Goal: Task Accomplishment & Management: Manage account settings

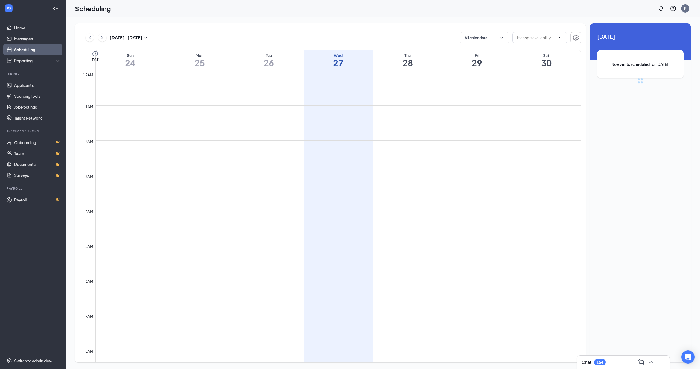
scroll to position [269, 0]
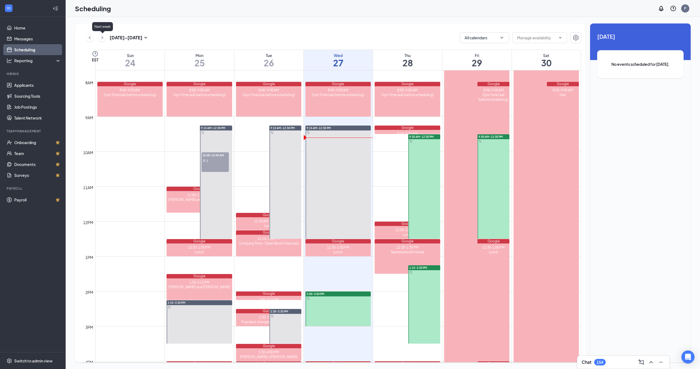
click at [102, 39] on icon "ChevronRight" at bounding box center [101, 37] width 5 height 7
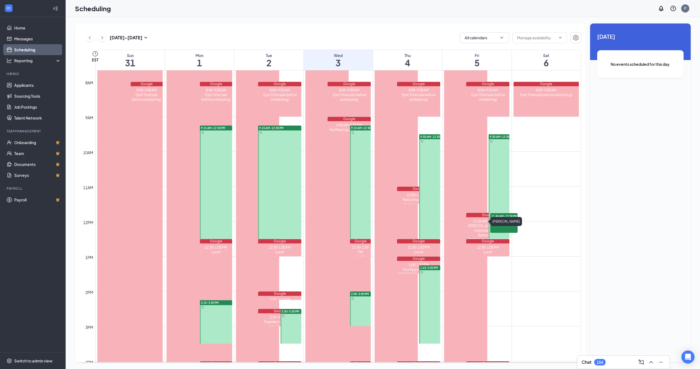
click at [463, 157] on div "12:00-12:00 AM Paola OOO" at bounding box center [465, 224] width 43 height 835
click at [463, 60] on h1 "5" at bounding box center [476, 62] width 69 height 9
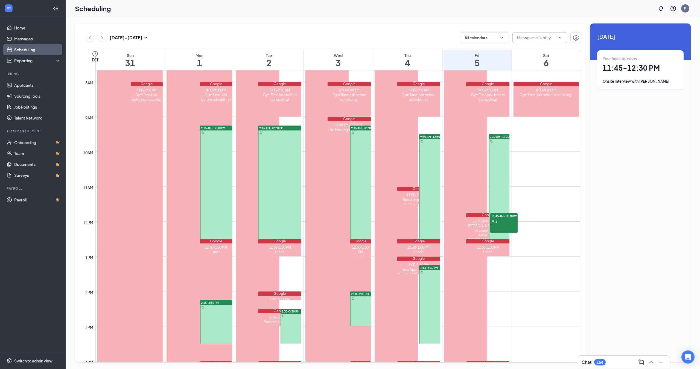
click at [527, 39] on input "text" at bounding box center [536, 38] width 39 height 6
click at [573, 38] on icon "Settings" at bounding box center [575, 38] width 5 height 6
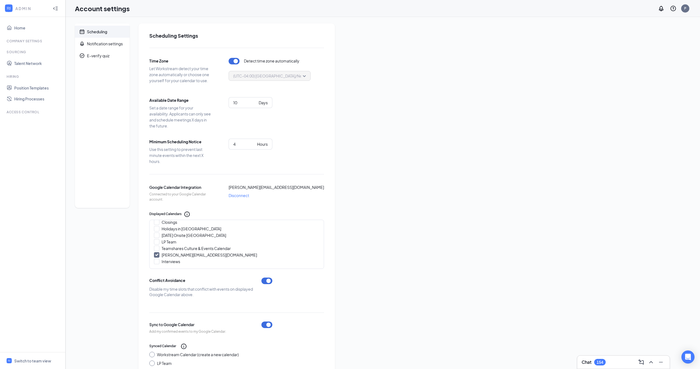
click at [92, 30] on div "Scheduling" at bounding box center [97, 31] width 20 height 5
click at [94, 7] on h1 "Account settings" at bounding box center [102, 8] width 55 height 9
click at [55, 7] on icon "Collapse" at bounding box center [55, 8] width 5 height 5
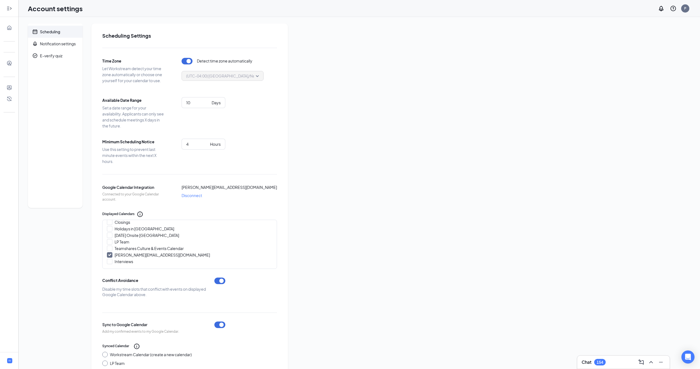
click at [8, 10] on icon "Expand" at bounding box center [9, 8] width 5 height 5
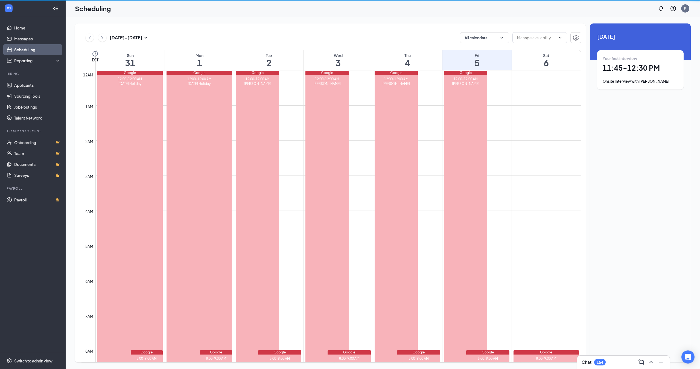
scroll to position [269, 0]
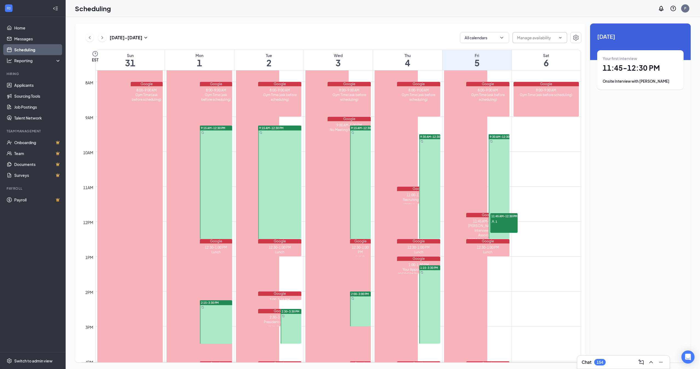
click at [535, 40] on input "text" at bounding box center [536, 38] width 39 height 6
click at [501, 171] on div at bounding box center [498, 186] width 21 height 105
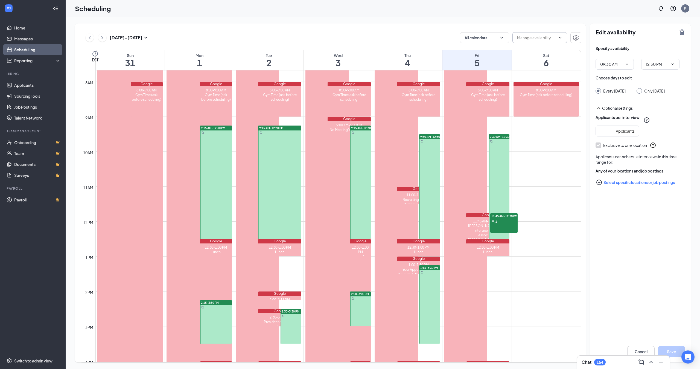
click at [527, 37] on input "text" at bounding box center [536, 38] width 39 height 6
click at [544, 51] on div "Delete all availability" at bounding box center [534, 51] width 36 height 6
type input "Delete all availability"
click at [542, 40] on input "Delete all availability" at bounding box center [536, 38] width 39 height 6
click at [541, 52] on div "Delete all availability" at bounding box center [534, 51] width 36 height 6
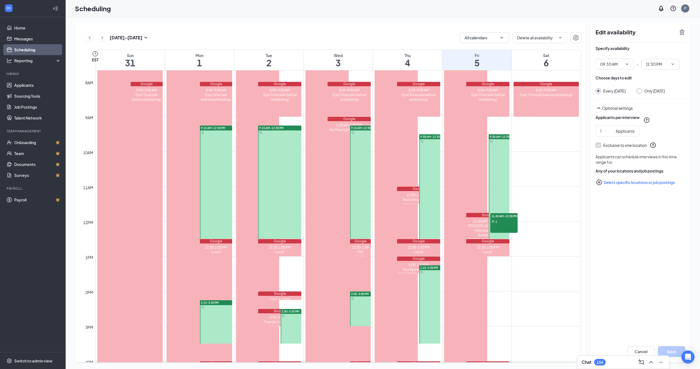
click at [496, 156] on div at bounding box center [498, 186] width 21 height 105
click at [680, 33] on icon "TrashOutline" at bounding box center [681, 32] width 5 height 5
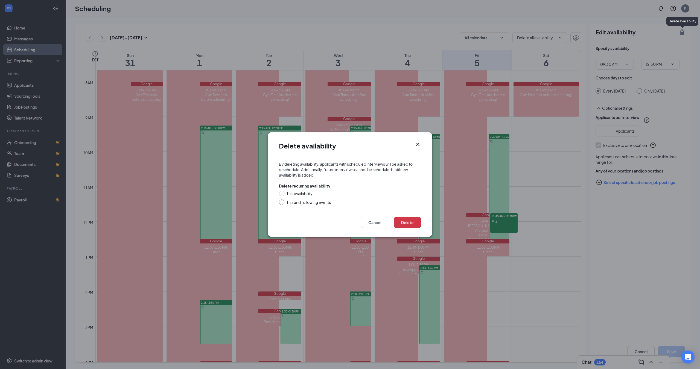
click at [282, 203] on input "This and following events" at bounding box center [281, 202] width 4 height 4
radio input "true"
click at [407, 221] on button "Delete" at bounding box center [406, 222] width 27 height 11
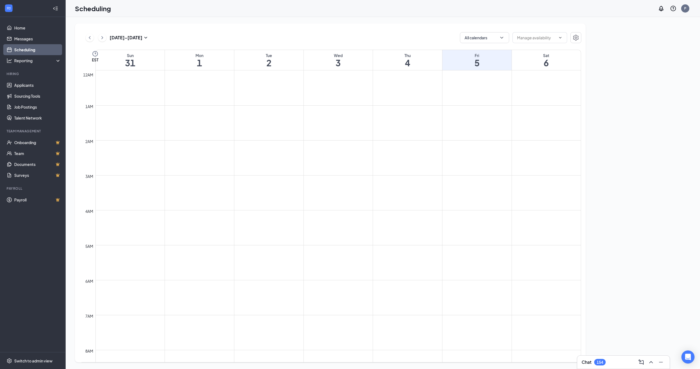
scroll to position [269, 0]
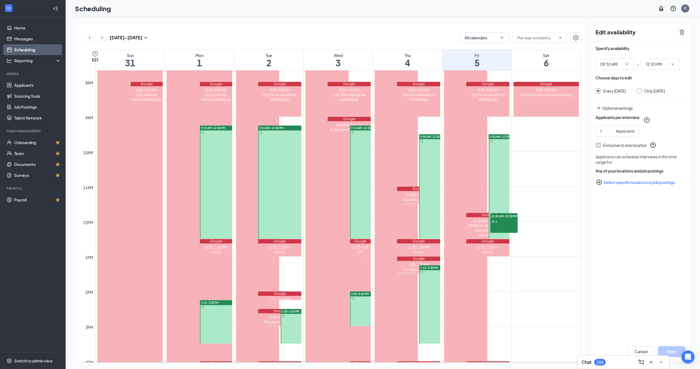
click at [502, 161] on div at bounding box center [498, 186] width 21 height 105
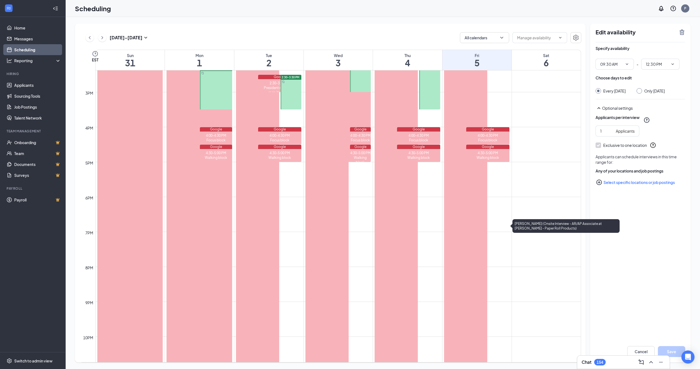
scroll to position [278, 0]
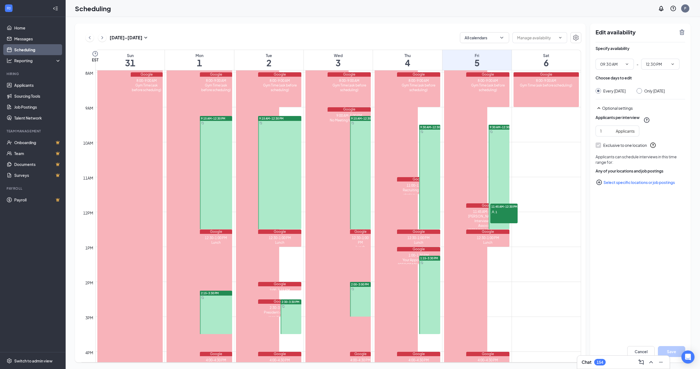
click at [32, 49] on link "Scheduling" at bounding box center [37, 49] width 47 height 11
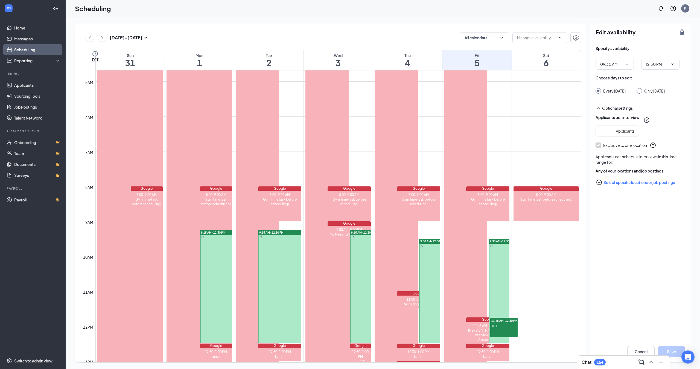
scroll to position [388, 0]
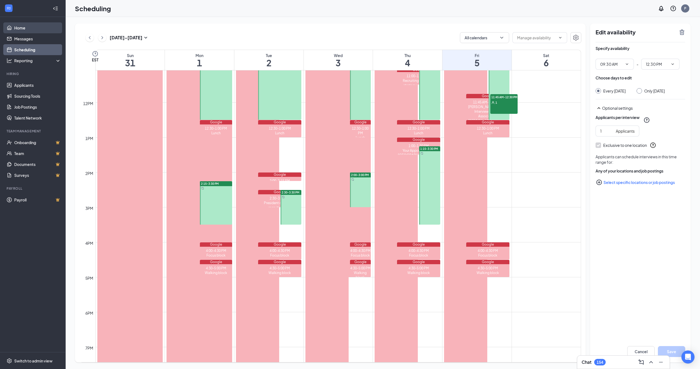
click at [26, 27] on link "Home" at bounding box center [37, 27] width 47 height 11
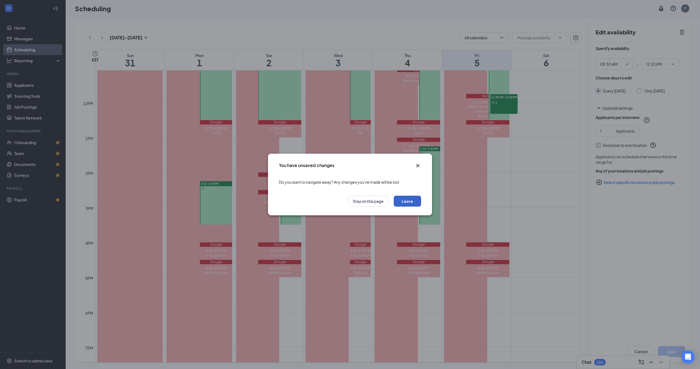
click at [407, 199] on button "Leave" at bounding box center [406, 201] width 27 height 11
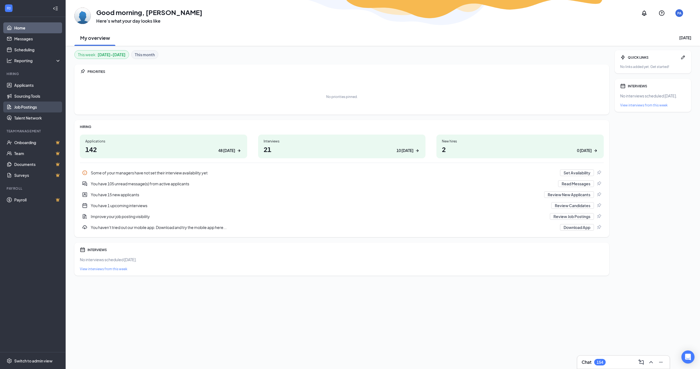
click at [31, 105] on link "Job Postings" at bounding box center [37, 107] width 47 height 11
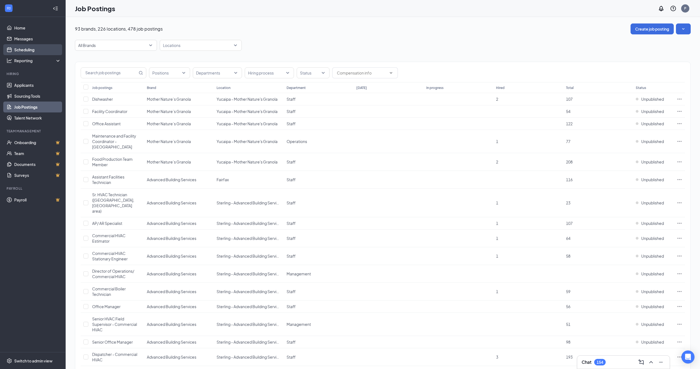
click at [40, 49] on link "Scheduling" at bounding box center [37, 49] width 47 height 11
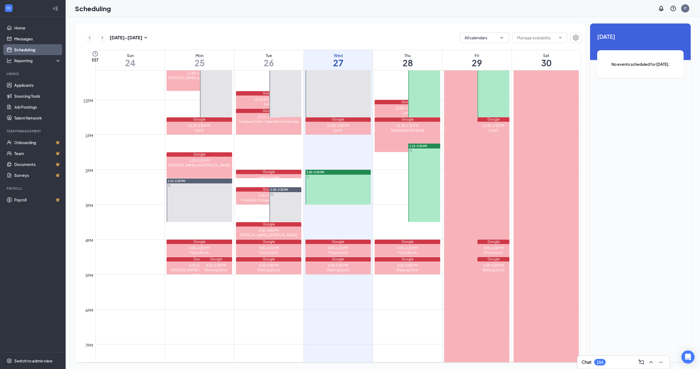
scroll to position [306, 0]
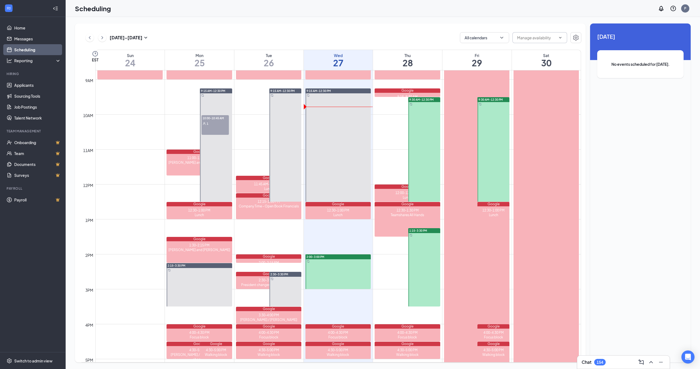
click at [525, 36] on input "text" at bounding box center [536, 38] width 39 height 6
click at [538, 52] on div "Delete all availability" at bounding box center [534, 51] width 36 height 6
type input "Delete all availability"
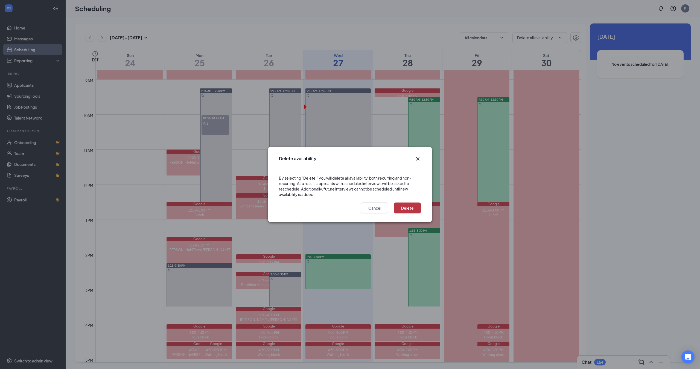
click at [405, 208] on button "Delete" at bounding box center [406, 208] width 27 height 11
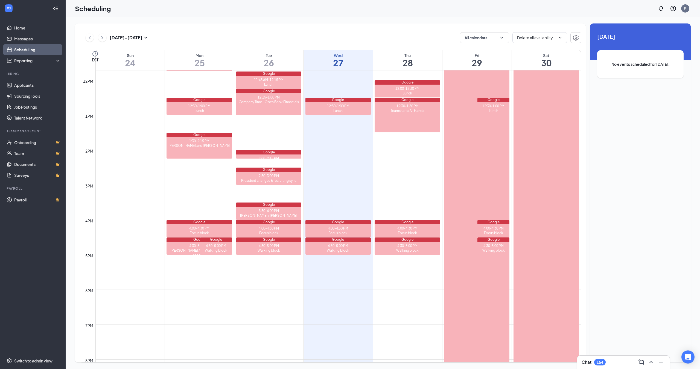
scroll to position [368, 0]
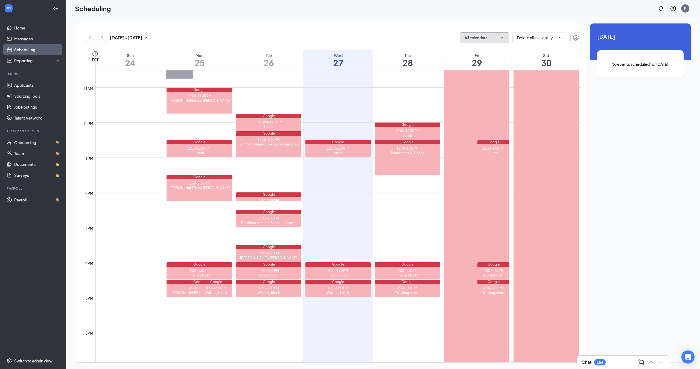
click at [477, 41] on button "All calendars" at bounding box center [484, 37] width 49 height 11
click at [30, 110] on link "Job Postings" at bounding box center [37, 107] width 47 height 11
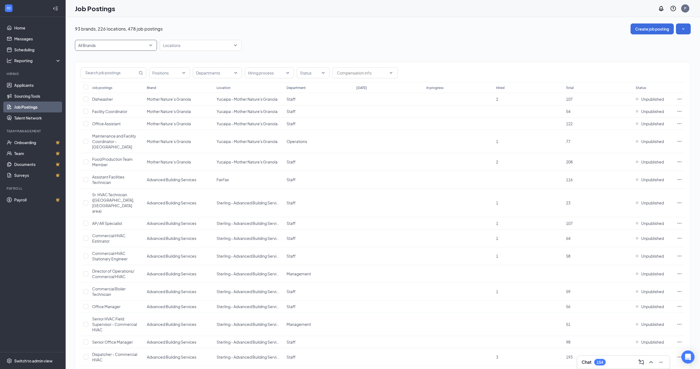
click at [117, 45] on span "All Brands" at bounding box center [113, 45] width 70 height 5
type input "p"
click at [102, 84] on p "Paper Roll Products" at bounding box center [96, 83] width 35 height 5
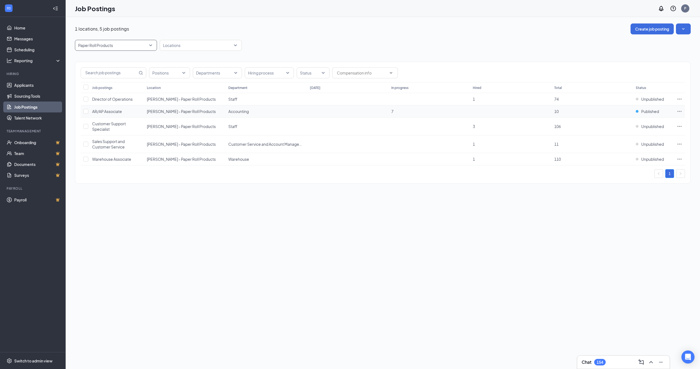
click at [677, 110] on icon "Ellipses" at bounding box center [678, 111] width 5 height 5
click at [625, 169] on span "View applicants" at bounding box center [618, 170] width 28 height 5
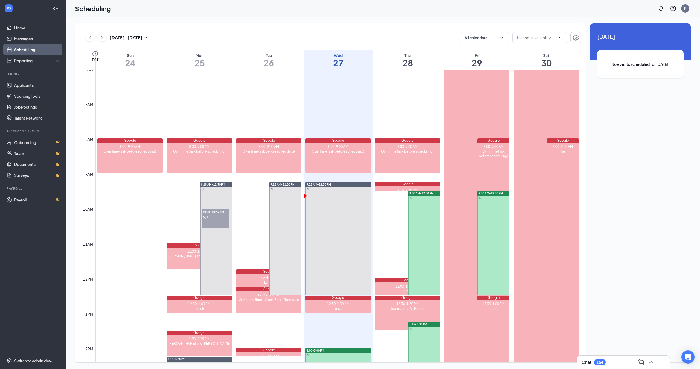
scroll to position [340, 0]
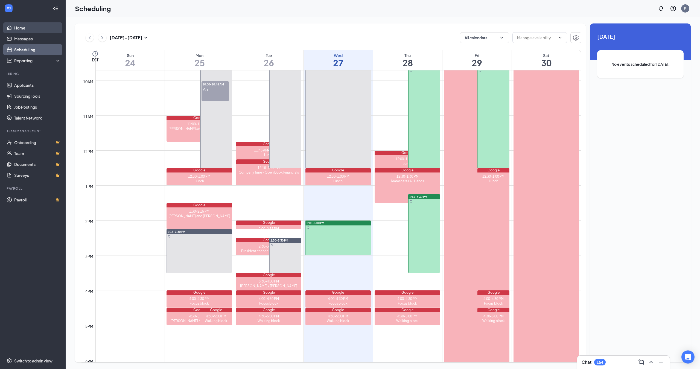
click at [36, 28] on link "Home" at bounding box center [37, 27] width 47 height 11
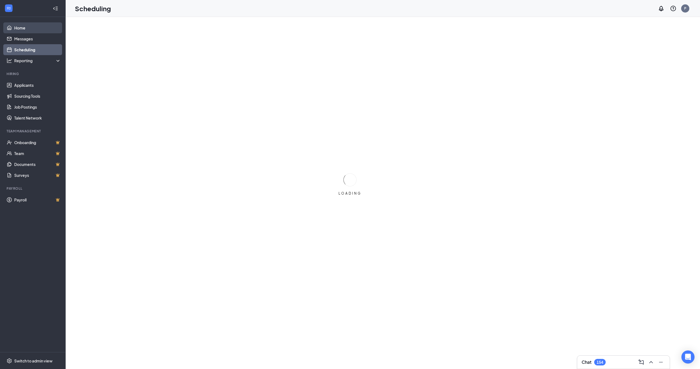
click at [28, 27] on link "Home" at bounding box center [37, 27] width 47 height 11
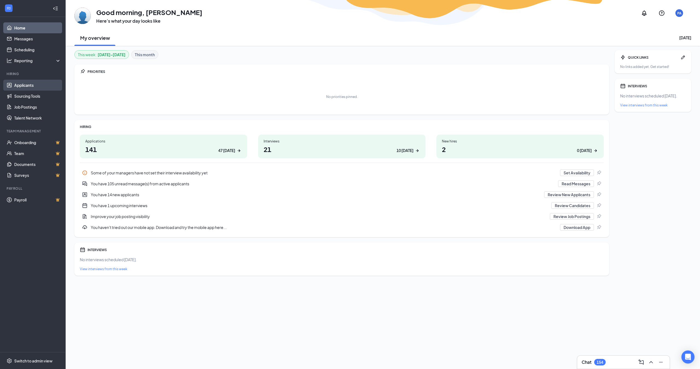
click at [24, 85] on link "Applicants" at bounding box center [37, 85] width 47 height 11
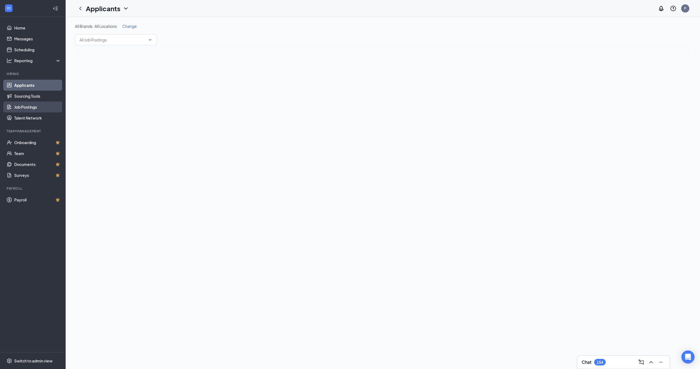
click at [23, 104] on link "Job Postings" at bounding box center [37, 107] width 47 height 11
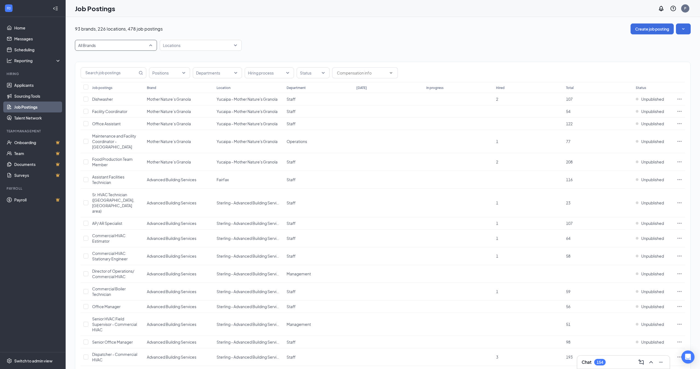
click at [112, 48] on span "All Brands" at bounding box center [113, 45] width 70 height 5
click at [115, 103] on div "Paper Roll Products" at bounding box center [116, 107] width 82 height 12
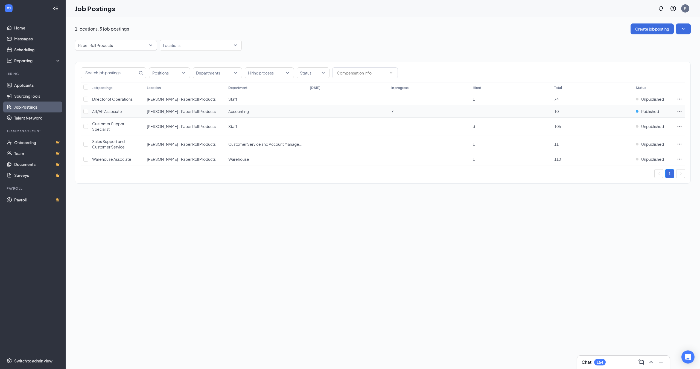
click at [679, 111] on icon "Ellipses" at bounding box center [678, 111] width 5 height 5
click at [635, 172] on span "View applicants" at bounding box center [640, 171] width 73 height 6
click at [115, 110] on span "AR/AP Associate" at bounding box center [107, 111] width 30 height 5
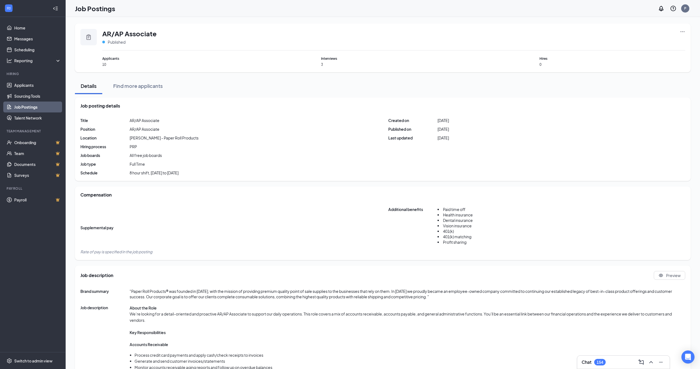
click at [681, 31] on icon "Ellipses" at bounding box center [681, 31] width 5 height 5
click at [660, 40] on span "Edit job posting" at bounding box center [643, 43] width 73 height 6
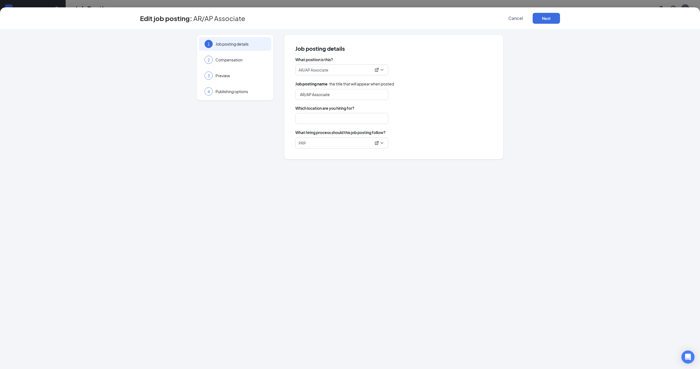
type input "[PERSON_NAME] - Paper Roll Products"
click at [377, 143] on icon "ExternalLink" at bounding box center [377, 143] width 4 height 4
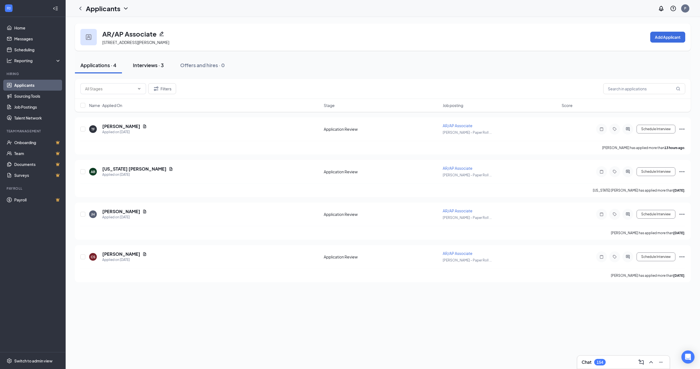
click at [154, 69] on button "Interviews · 3" at bounding box center [148, 65] width 42 height 16
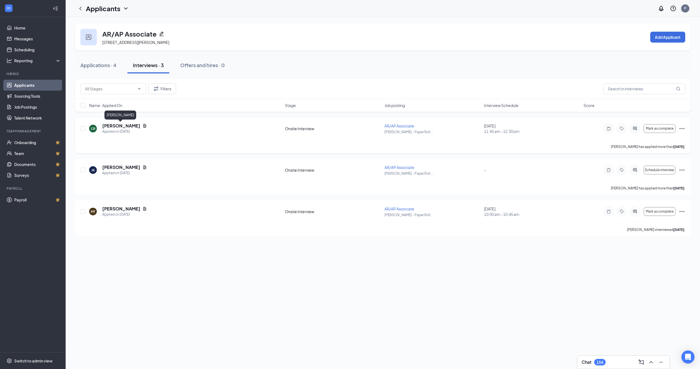
click at [119, 125] on h5 "[PERSON_NAME]" at bounding box center [121, 126] width 38 height 6
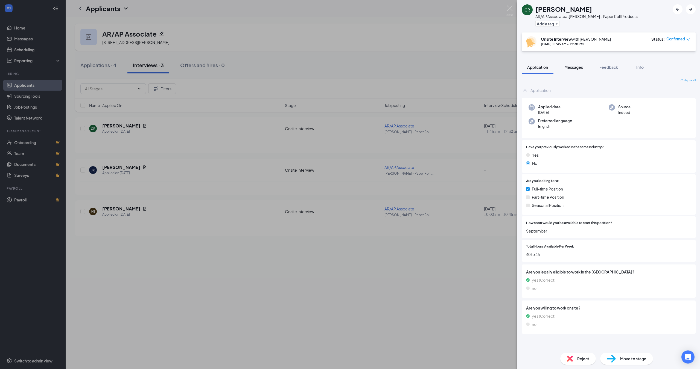
click at [572, 68] on span "Messages" at bounding box center [573, 67] width 19 height 5
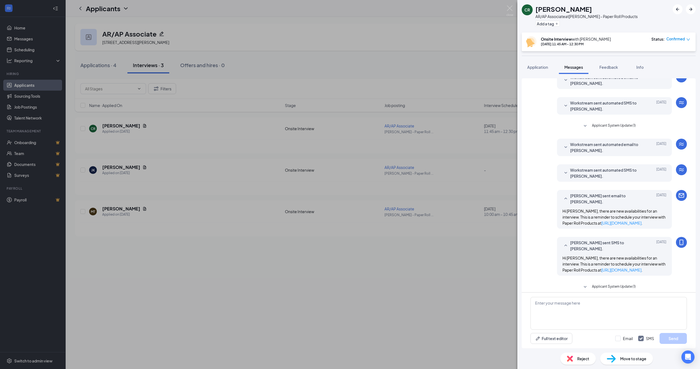
scroll to position [83, 0]
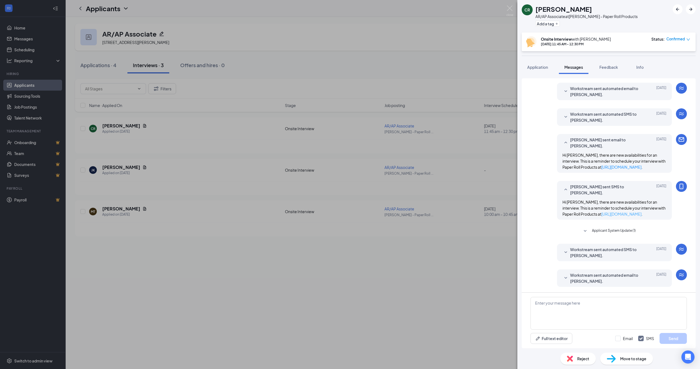
click at [613, 214] on link "[URL][DOMAIN_NAME]" at bounding box center [621, 214] width 40 height 5
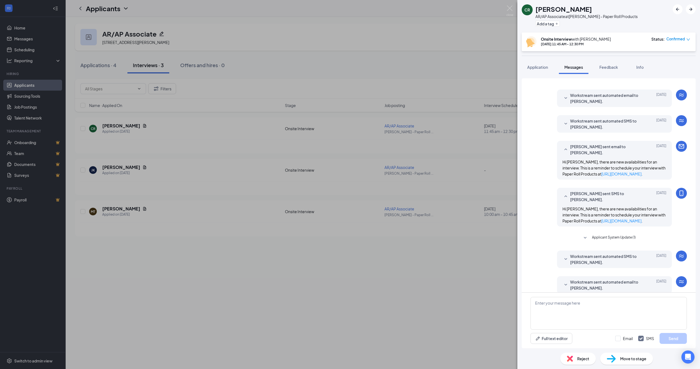
scroll to position [59, 0]
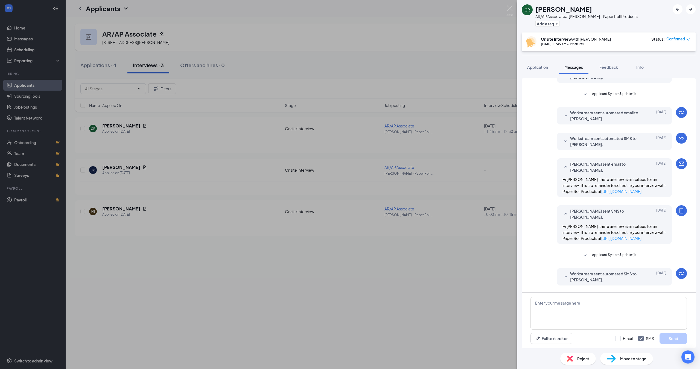
click at [564, 115] on icon "SmallChevronDown" at bounding box center [565, 116] width 3 height 2
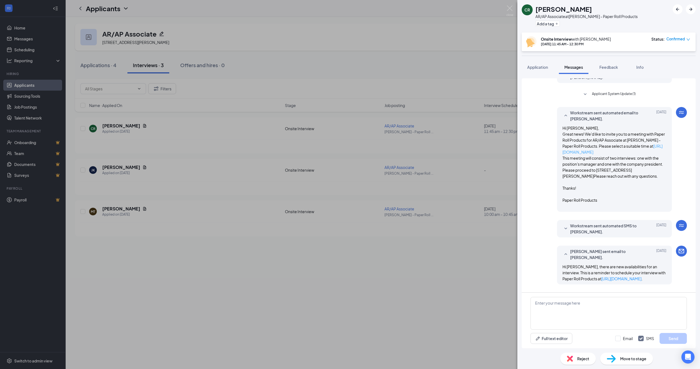
click at [596, 152] on link "[URL][DOMAIN_NAME]" at bounding box center [612, 149] width 100 height 11
click at [49, 360] on div "CR [PERSON_NAME] AR/AP Associate at [PERSON_NAME] - Paper Roll Products Add a t…" at bounding box center [350, 184] width 700 height 369
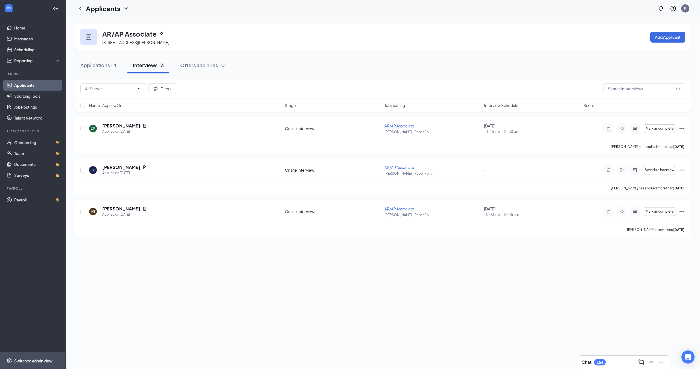
click at [40, 360] on div "Switch to admin view" at bounding box center [33, 360] width 38 height 5
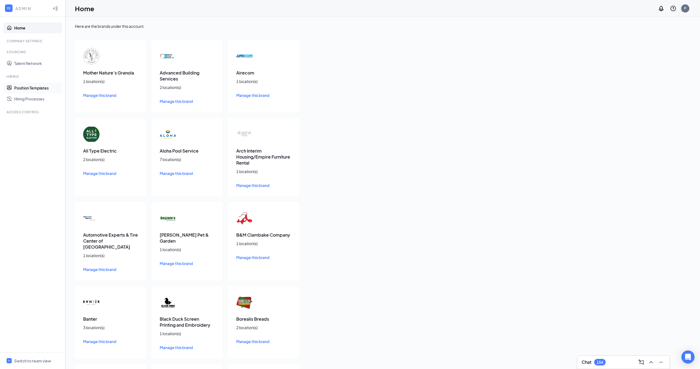
click at [36, 90] on link "Position Templates" at bounding box center [37, 88] width 47 height 11
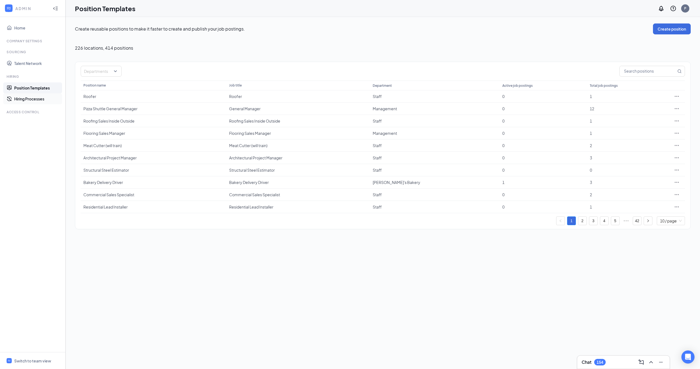
click at [34, 100] on link "Hiring Processes" at bounding box center [37, 98] width 47 height 11
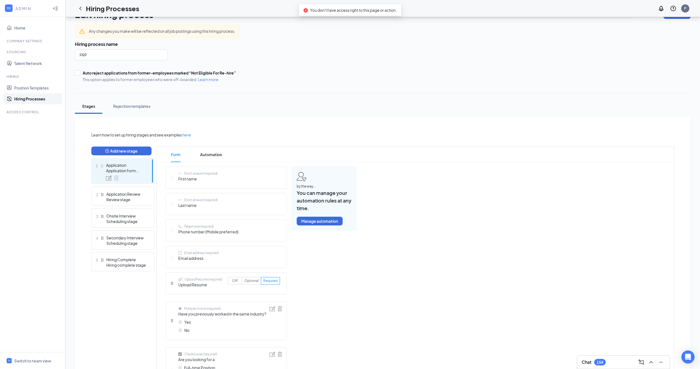
scroll to position [77, 0]
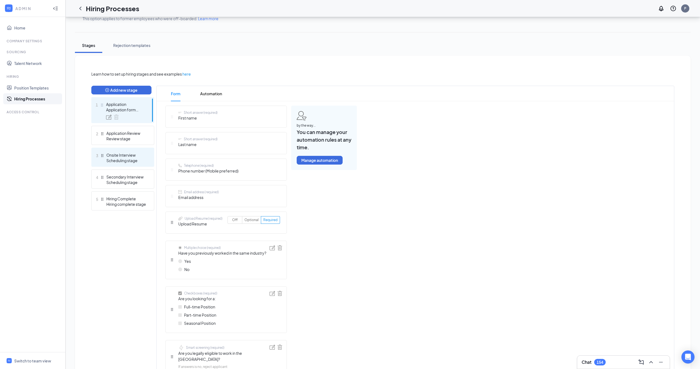
click at [118, 156] on div "Onsite Interview" at bounding box center [126, 154] width 40 height 5
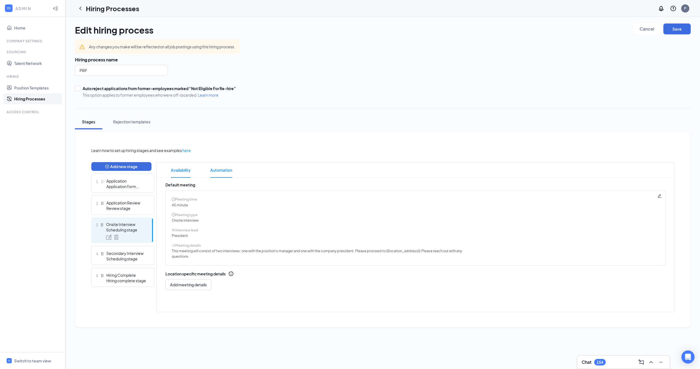
click at [215, 169] on span "Automation" at bounding box center [221, 170] width 22 height 15
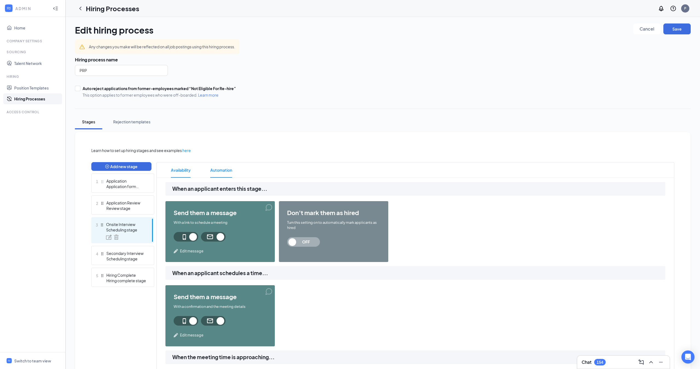
click at [186, 170] on span "Availability" at bounding box center [181, 170] width 20 height 15
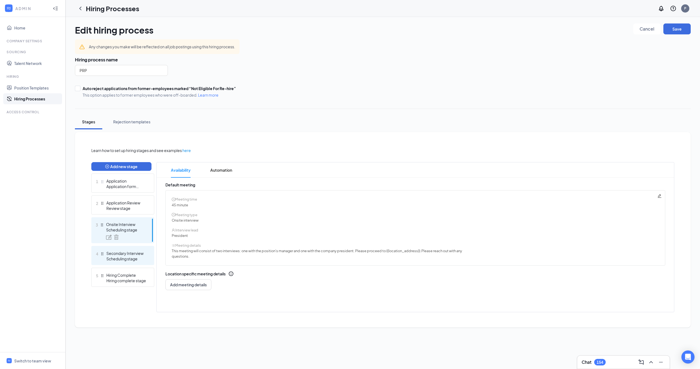
click at [126, 256] on div "Scheduling stage" at bounding box center [126, 258] width 40 height 5
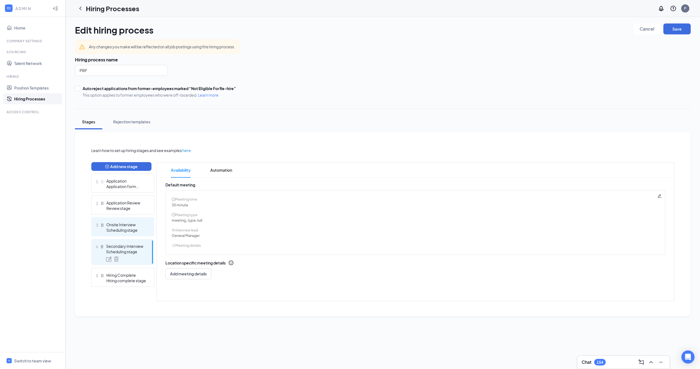
click at [126, 231] on div "Scheduling stage" at bounding box center [126, 230] width 40 height 5
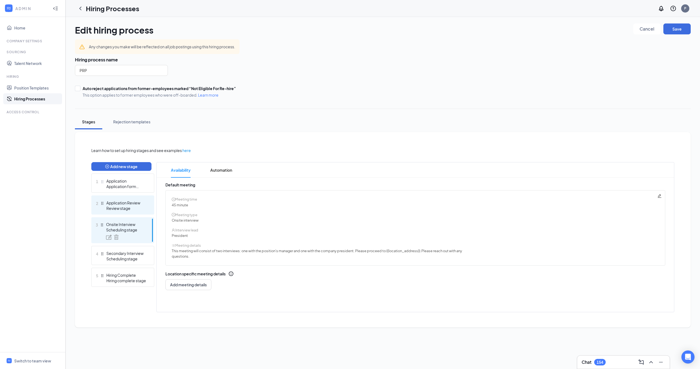
click at [124, 210] on div "Review stage" at bounding box center [126, 208] width 40 height 5
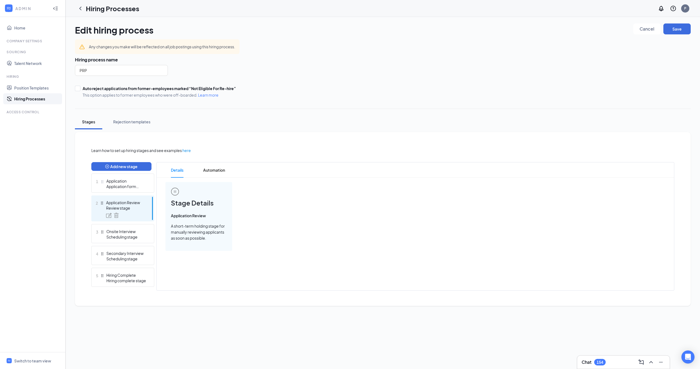
click at [125, 220] on div "2 Application Review Review stage" at bounding box center [122, 209] width 63 height 26
click at [125, 228] on div "3 Onsite Interview Scheduling stage" at bounding box center [122, 233] width 63 height 19
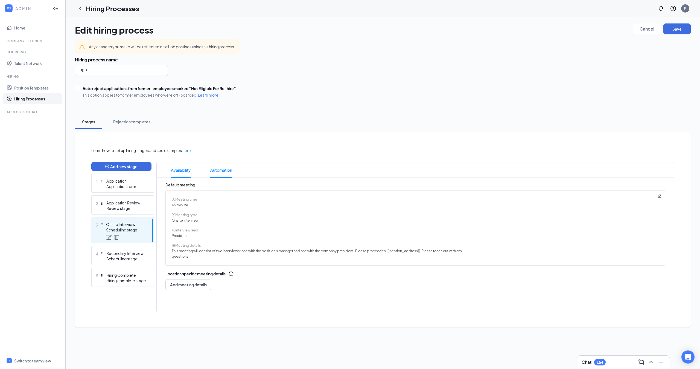
click at [215, 175] on span "Automation" at bounding box center [221, 170] width 22 height 15
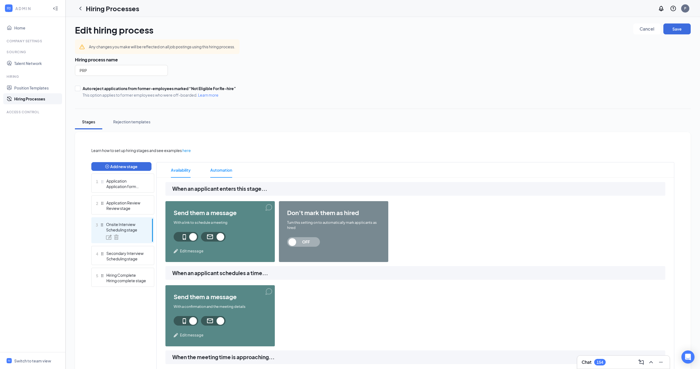
click at [181, 171] on span "Availability" at bounding box center [181, 170] width 20 height 15
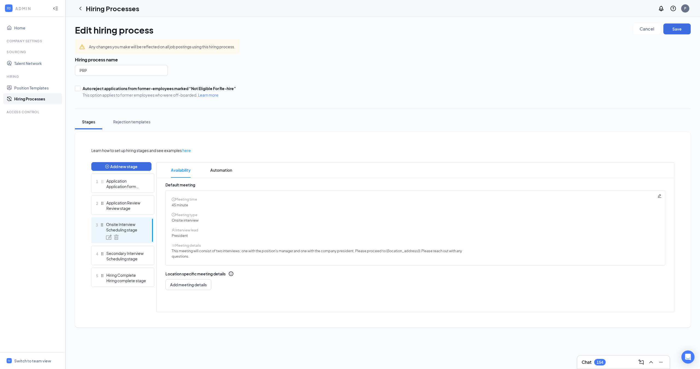
click at [180, 236] on div "President" at bounding box center [415, 235] width 487 height 5
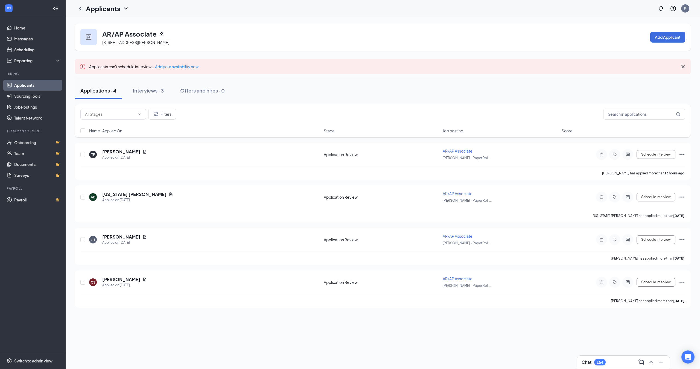
click at [161, 33] on icon "Pencil" at bounding box center [161, 33] width 5 height 5
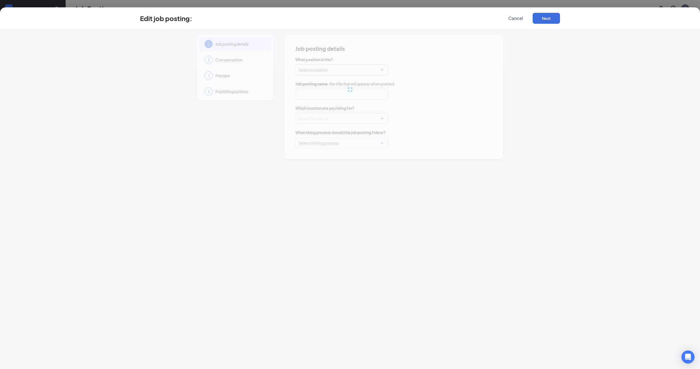
type input "AR/AP Associate"
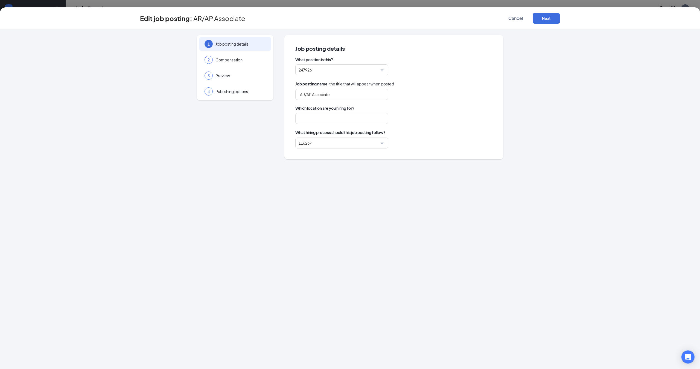
type input "[PERSON_NAME] - Paper Roll Products"
click at [227, 60] on span "Compensation" at bounding box center [240, 59] width 50 height 5
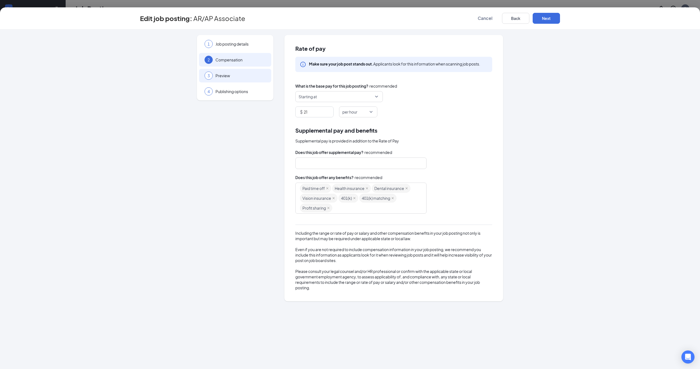
click at [231, 77] on span "Preview" at bounding box center [240, 75] width 50 height 5
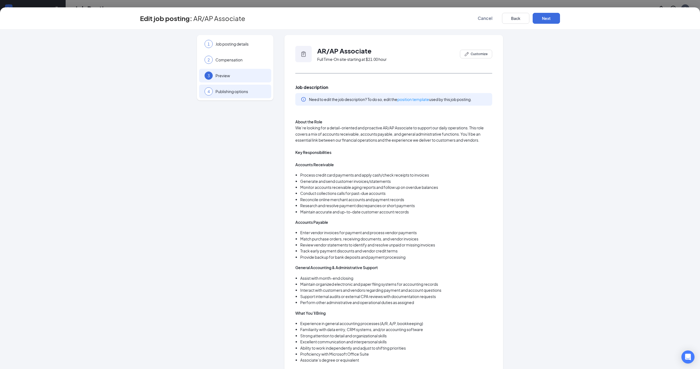
click at [234, 89] on span "Publishing options" at bounding box center [240, 91] width 50 height 5
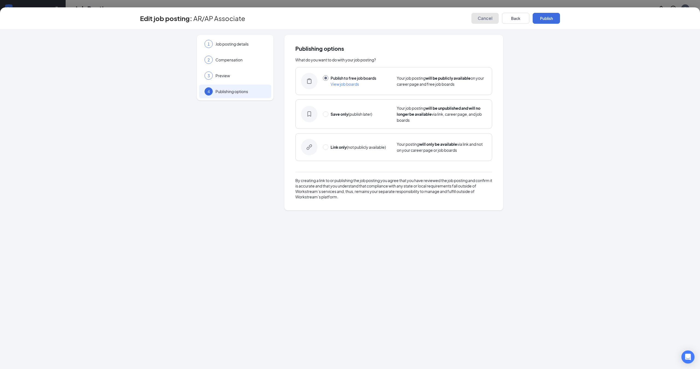
click at [480, 19] on span "Cancel" at bounding box center [484, 18] width 15 height 5
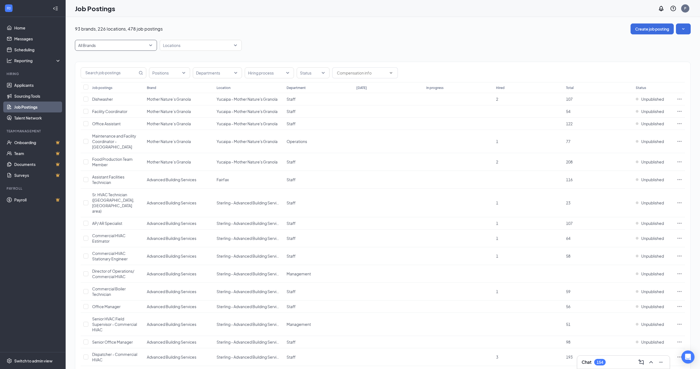
click at [115, 49] on span "All Brands" at bounding box center [115, 45] width 75 height 10
click at [98, 72] on p "Paper Roll Products" at bounding box center [96, 73] width 35 height 5
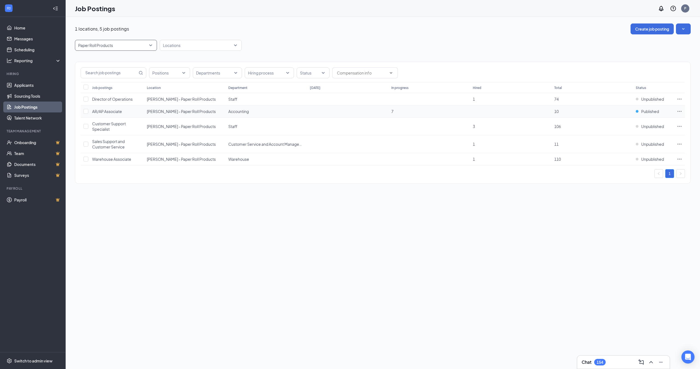
click at [110, 109] on span "AR/AP Associate" at bounding box center [107, 111] width 30 height 5
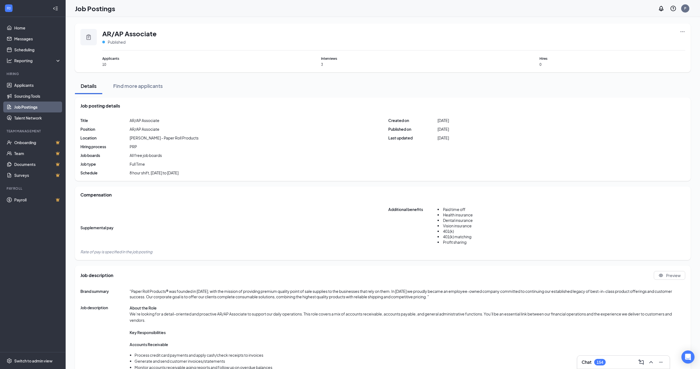
click at [682, 32] on icon "Ellipses" at bounding box center [682, 31] width 4 height 1
click at [630, 92] on span "View applicants" at bounding box center [621, 91] width 28 height 5
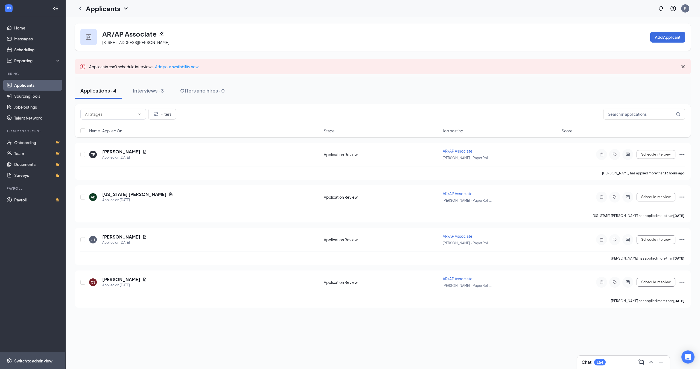
click at [25, 363] on div "Switch to admin view" at bounding box center [33, 360] width 38 height 5
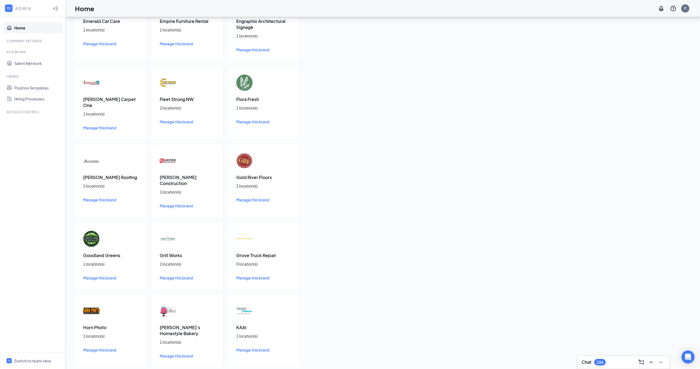
scroll to position [1319, 0]
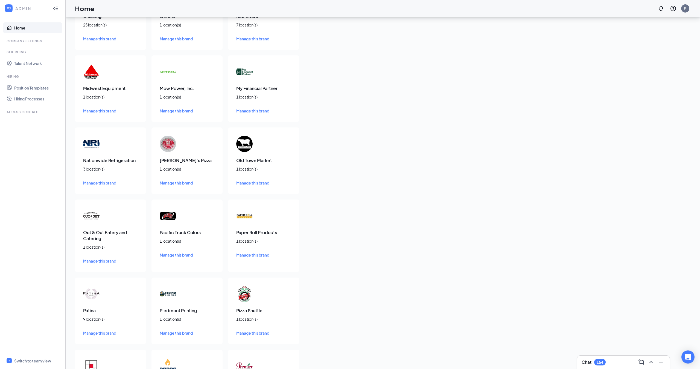
click at [257, 253] on span "Manage this brand" at bounding box center [252, 255] width 33 height 5
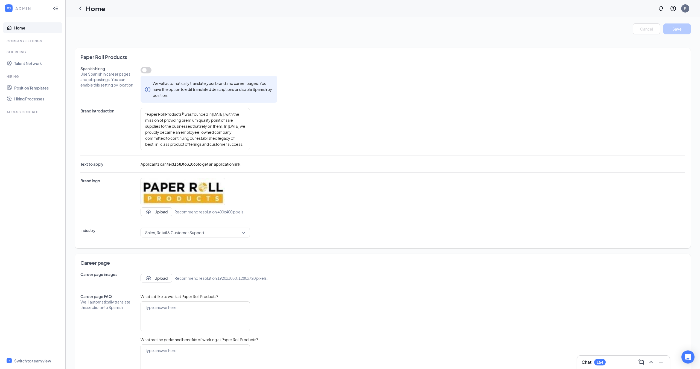
type textarea ""Paper Roll Products® was founded in 2002, with the mission of providing premiu…"
click at [42, 360] on div "Switch to team view" at bounding box center [32, 360] width 37 height 5
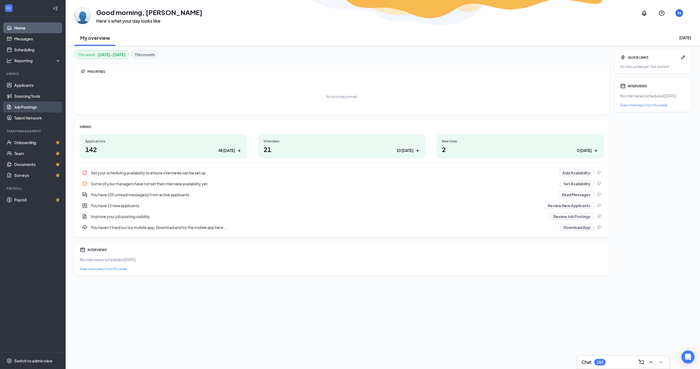
click at [34, 106] on link "Job Postings" at bounding box center [37, 107] width 47 height 11
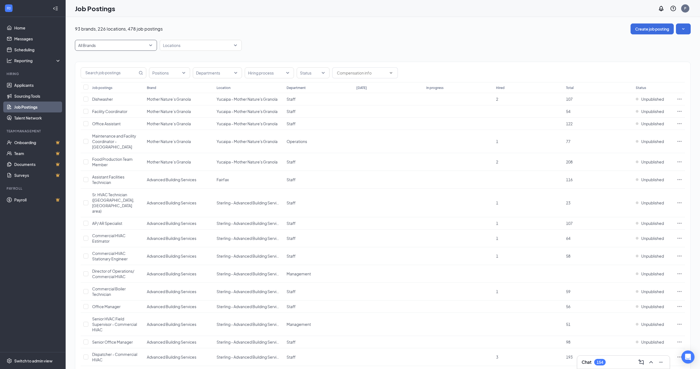
click at [105, 45] on span "All Brands" at bounding box center [113, 45] width 70 height 5
click at [113, 77] on div "Paper Roll Products" at bounding box center [116, 74] width 82 height 12
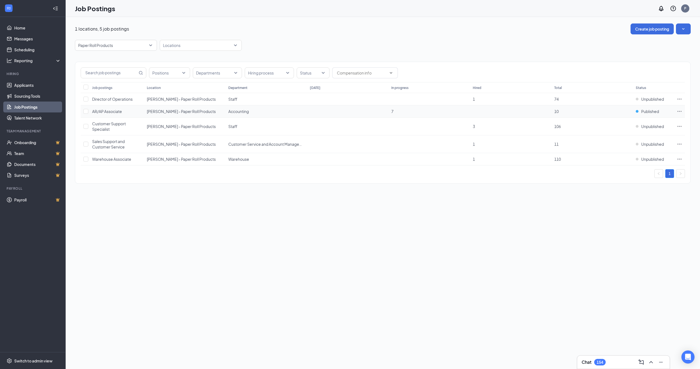
click at [677, 110] on icon "Ellipses" at bounding box center [678, 111] width 5 height 5
click at [630, 170] on span "View applicants" at bounding box center [618, 170] width 28 height 5
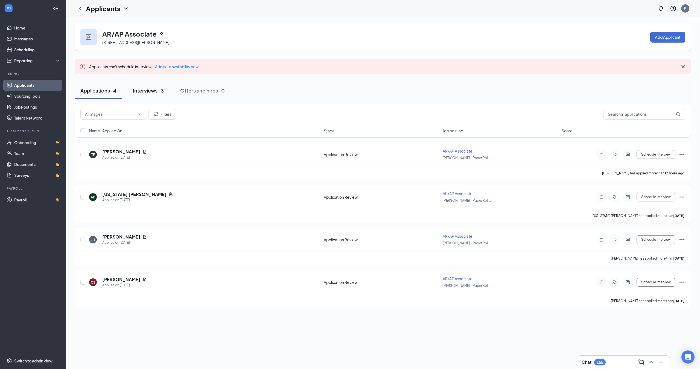
click at [148, 90] on div "Interviews · 3" at bounding box center [148, 90] width 31 height 7
